Goal: Navigation & Orientation: Understand site structure

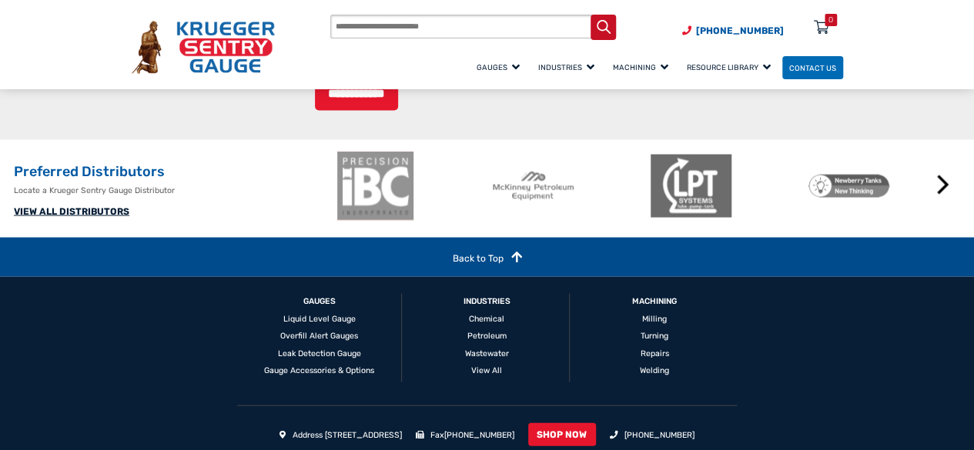
scroll to position [1530, 0]
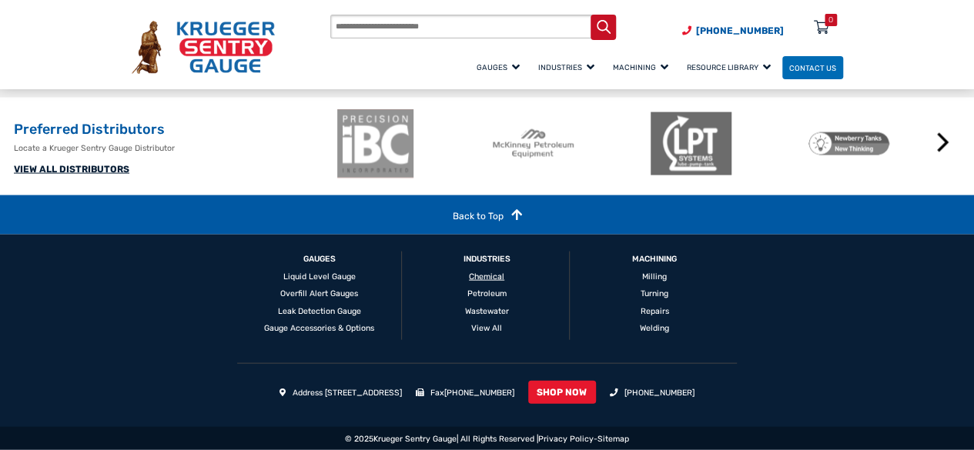
click at [469, 274] on link "Chemical" at bounding box center [486, 277] width 35 height 10
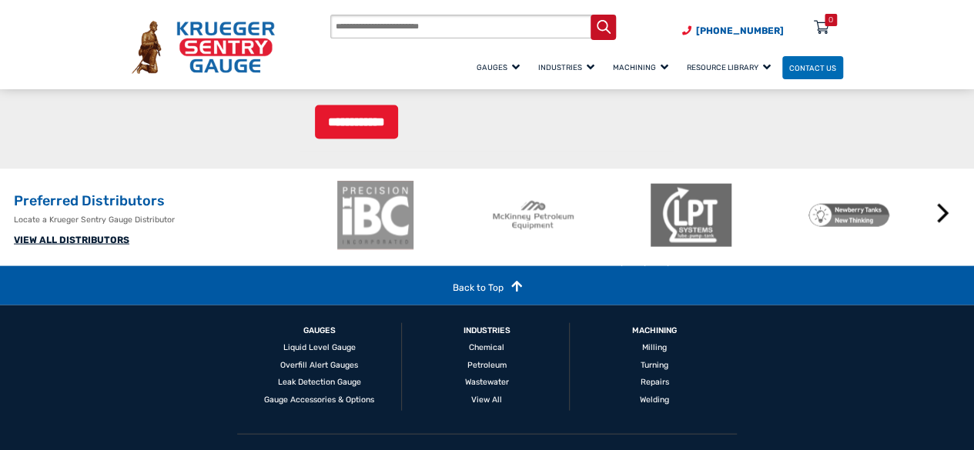
scroll to position [1594, 0]
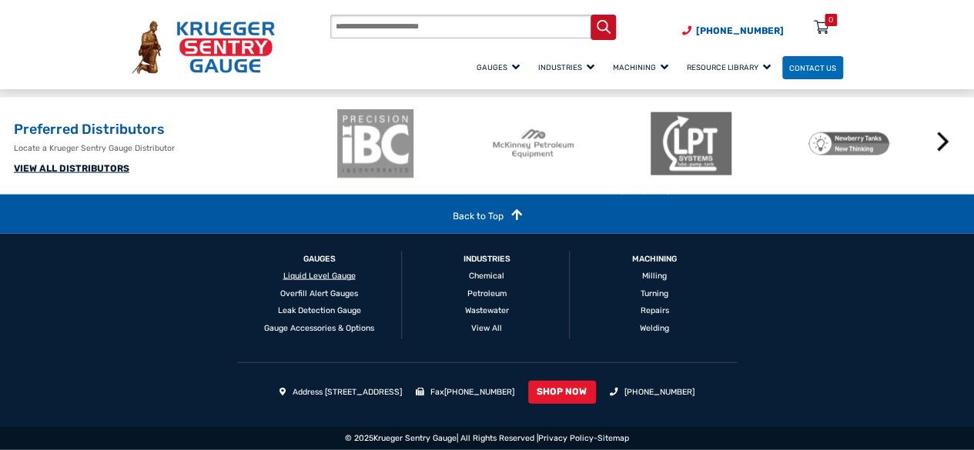
click at [299, 271] on link "Liquid Level Gauge" at bounding box center [319, 276] width 72 height 10
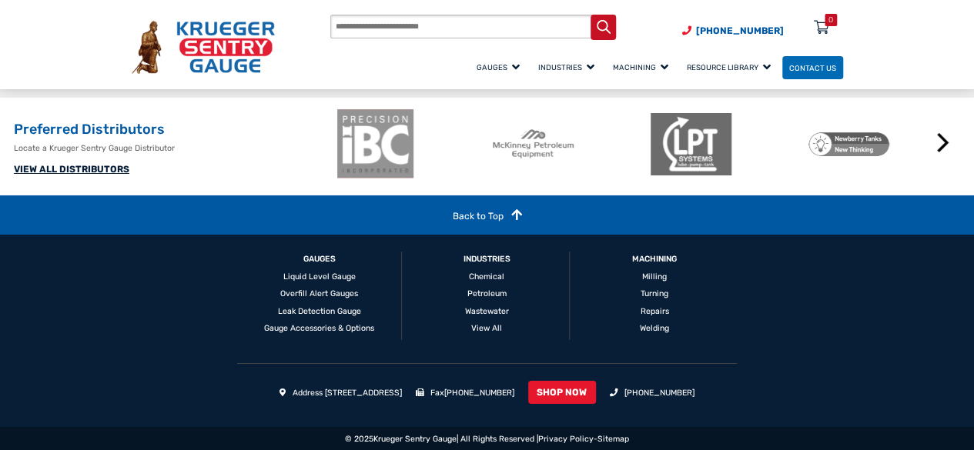
scroll to position [2714, 0]
click at [640, 330] on link "Welding" at bounding box center [654, 328] width 29 height 10
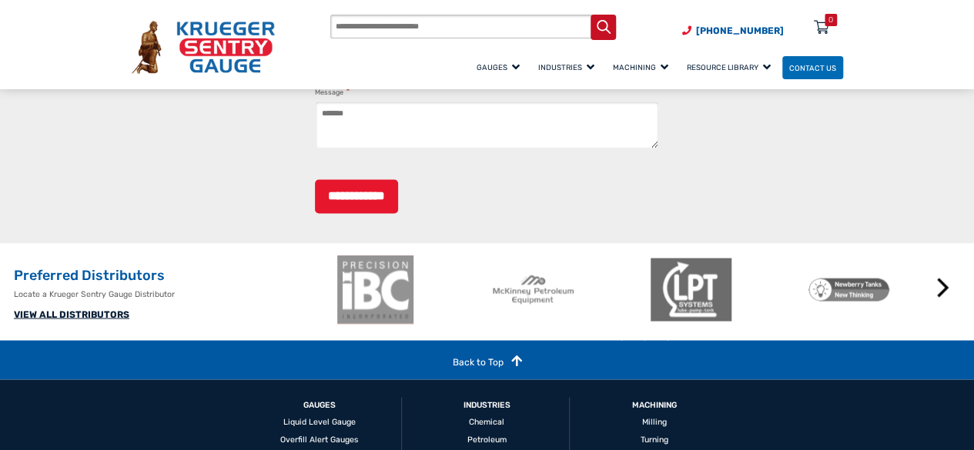
scroll to position [1386, 0]
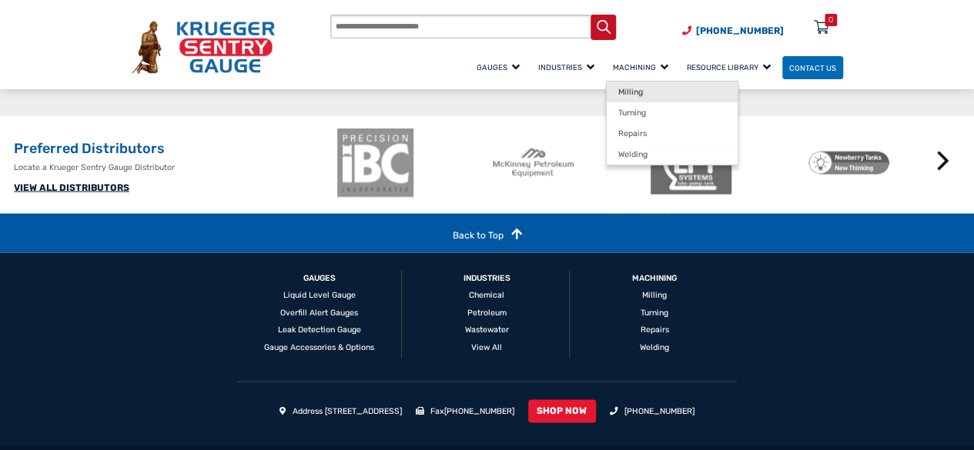
click at [618, 93] on span "Milling" at bounding box center [630, 92] width 25 height 10
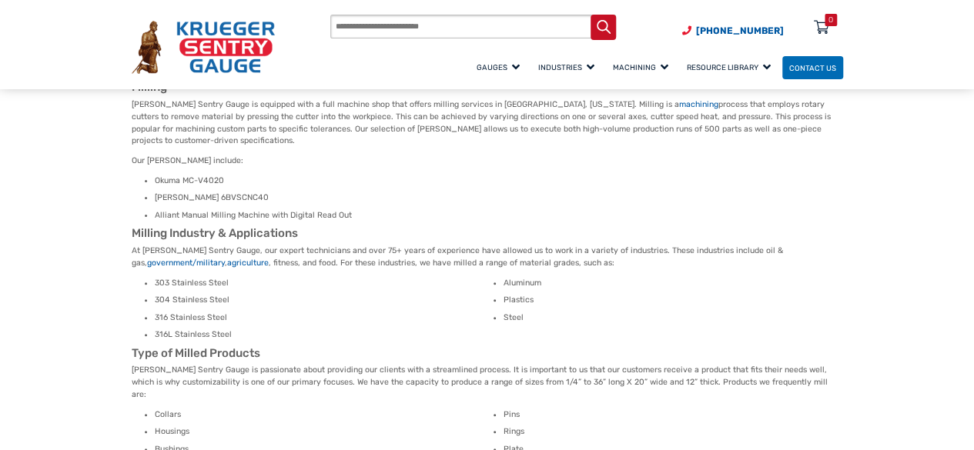
scroll to position [231, 0]
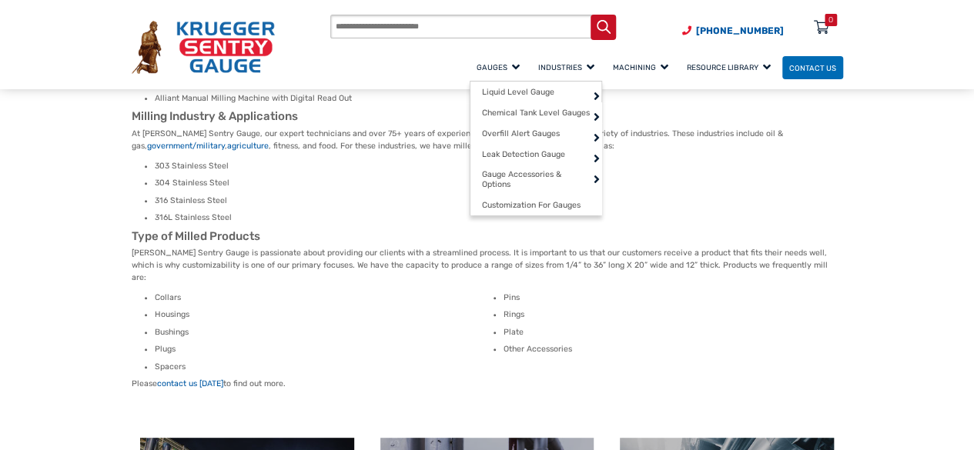
click at [477, 72] on span "Gauges" at bounding box center [498, 67] width 43 height 8
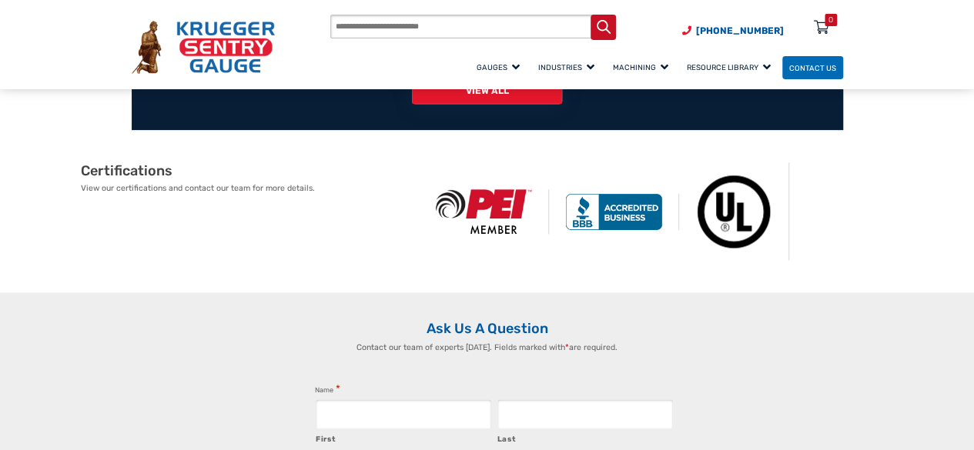
scroll to position [1155, 0]
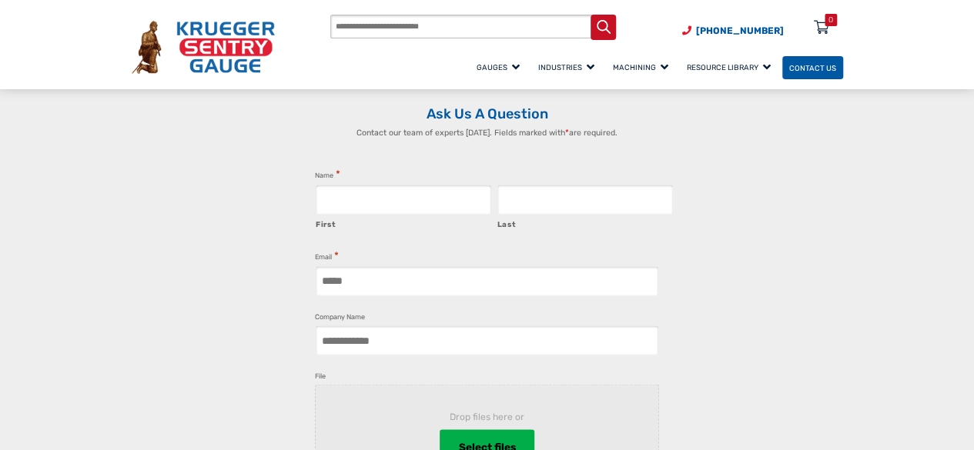
click at [799, 66] on span "Contact Us" at bounding box center [812, 67] width 47 height 8
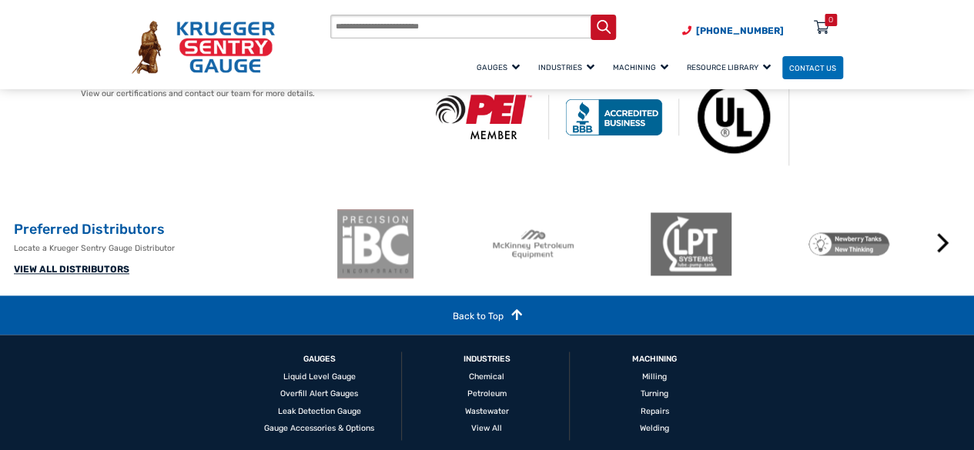
scroll to position [1094, 0]
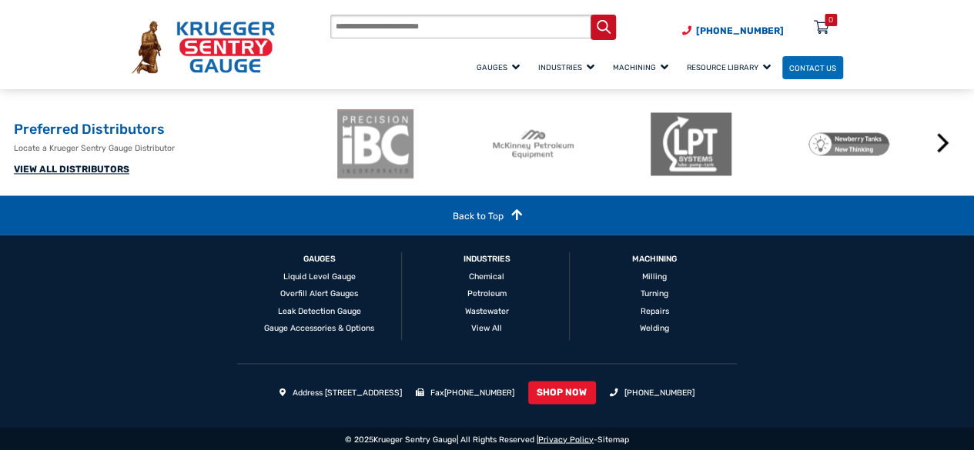
click at [568, 438] on link "Privacy Policy" at bounding box center [565, 439] width 55 height 10
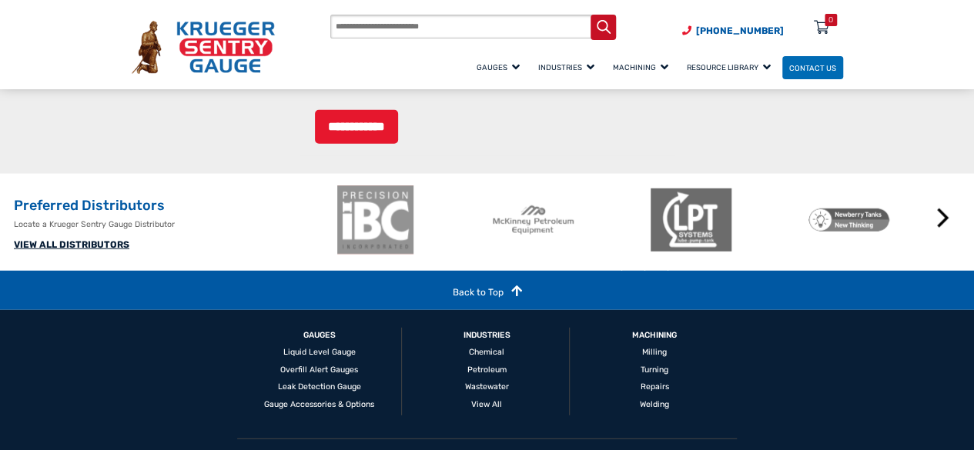
scroll to position [2043, 0]
